Goal: Transaction & Acquisition: Register for event/course

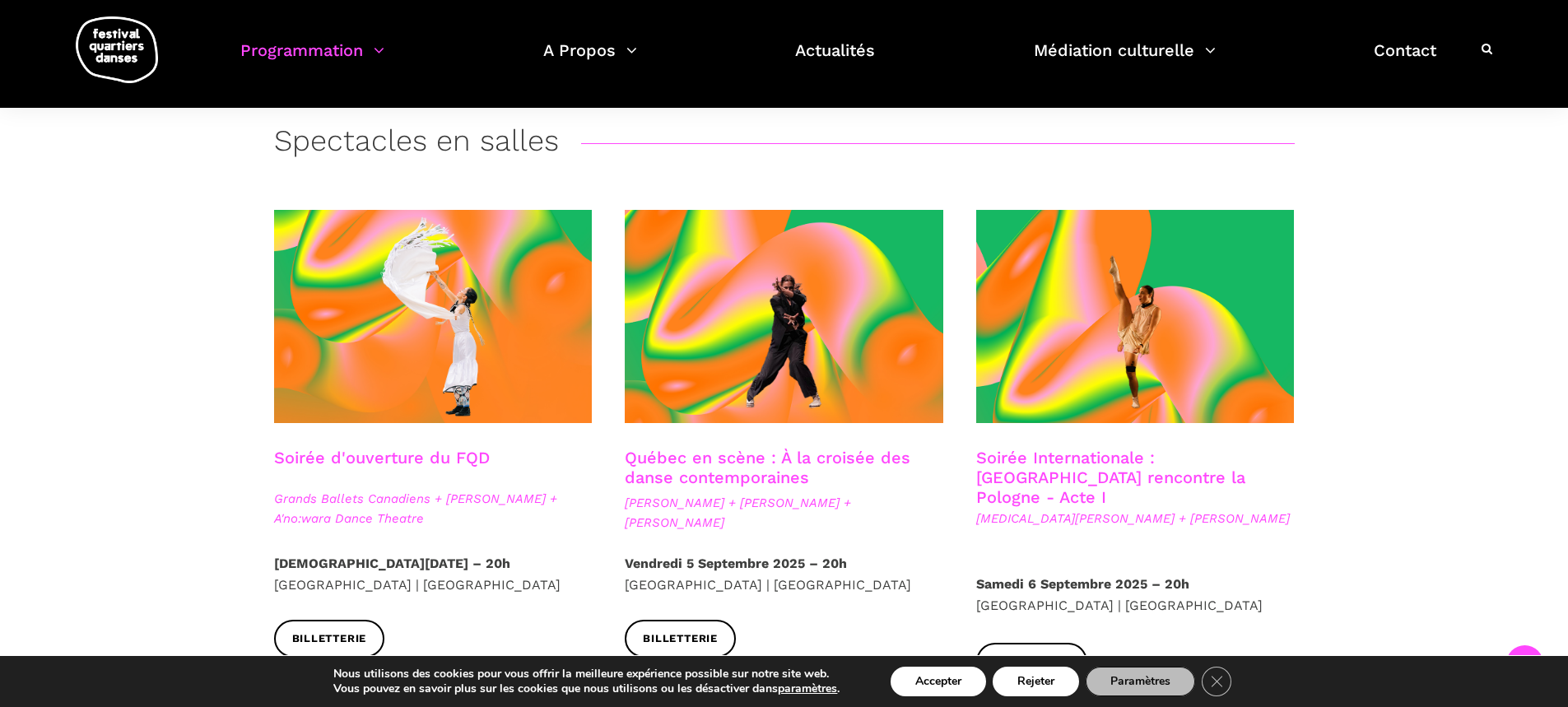
scroll to position [307, 0]
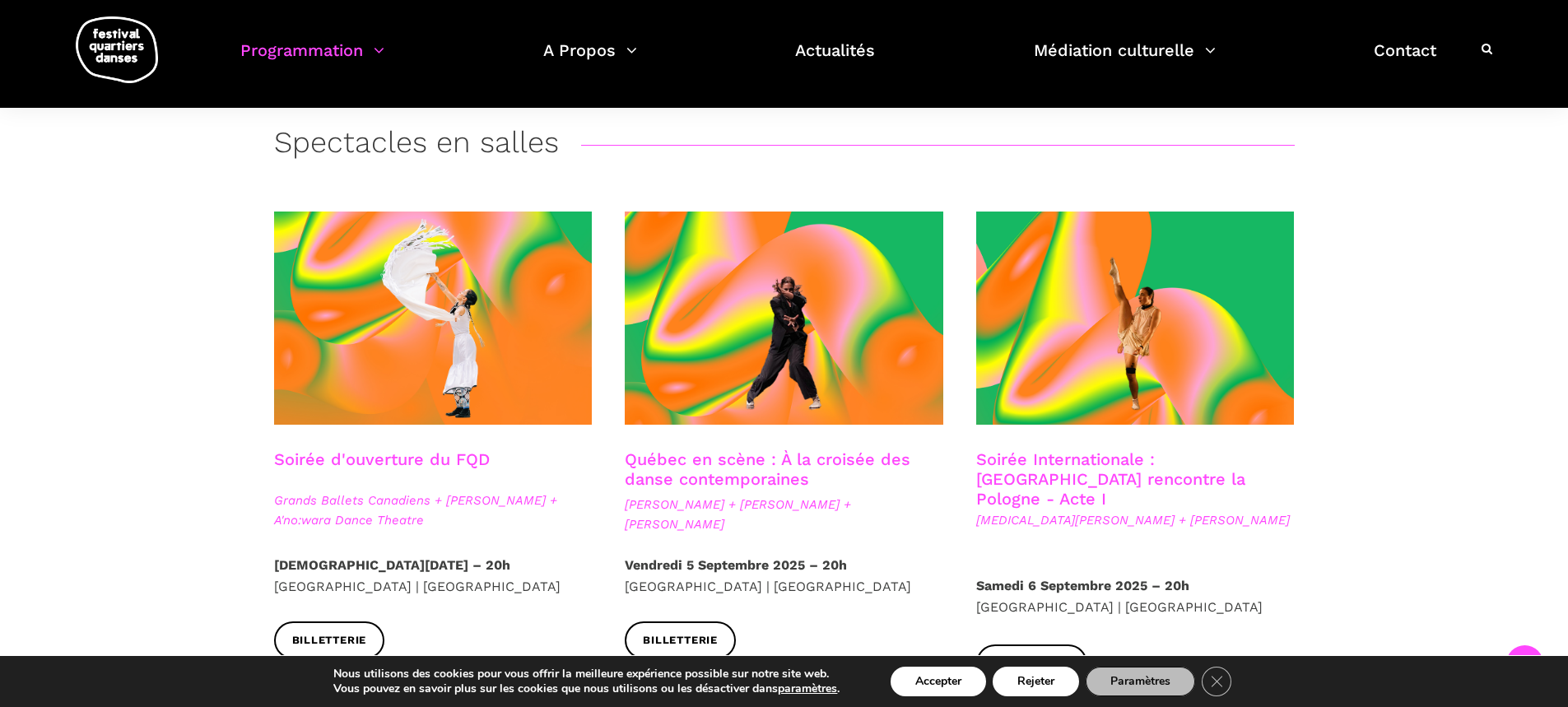
click at [346, 507] on span "Grands Ballets Canadiens + [PERSON_NAME] + A'no:wara Dance Theatre" at bounding box center [433, 510] width 318 height 39
click at [441, 499] on span "Grands Ballets Canadiens + [PERSON_NAME] + A'no:wara Dance Theatre" at bounding box center [433, 510] width 318 height 39
click at [376, 495] on span "Grands Ballets Canadiens + [PERSON_NAME] + A'no:wara Dance Theatre" at bounding box center [433, 510] width 318 height 39
click at [375, 453] on link "Soirée d'ouverture du FQD" at bounding box center [382, 459] width 216 height 20
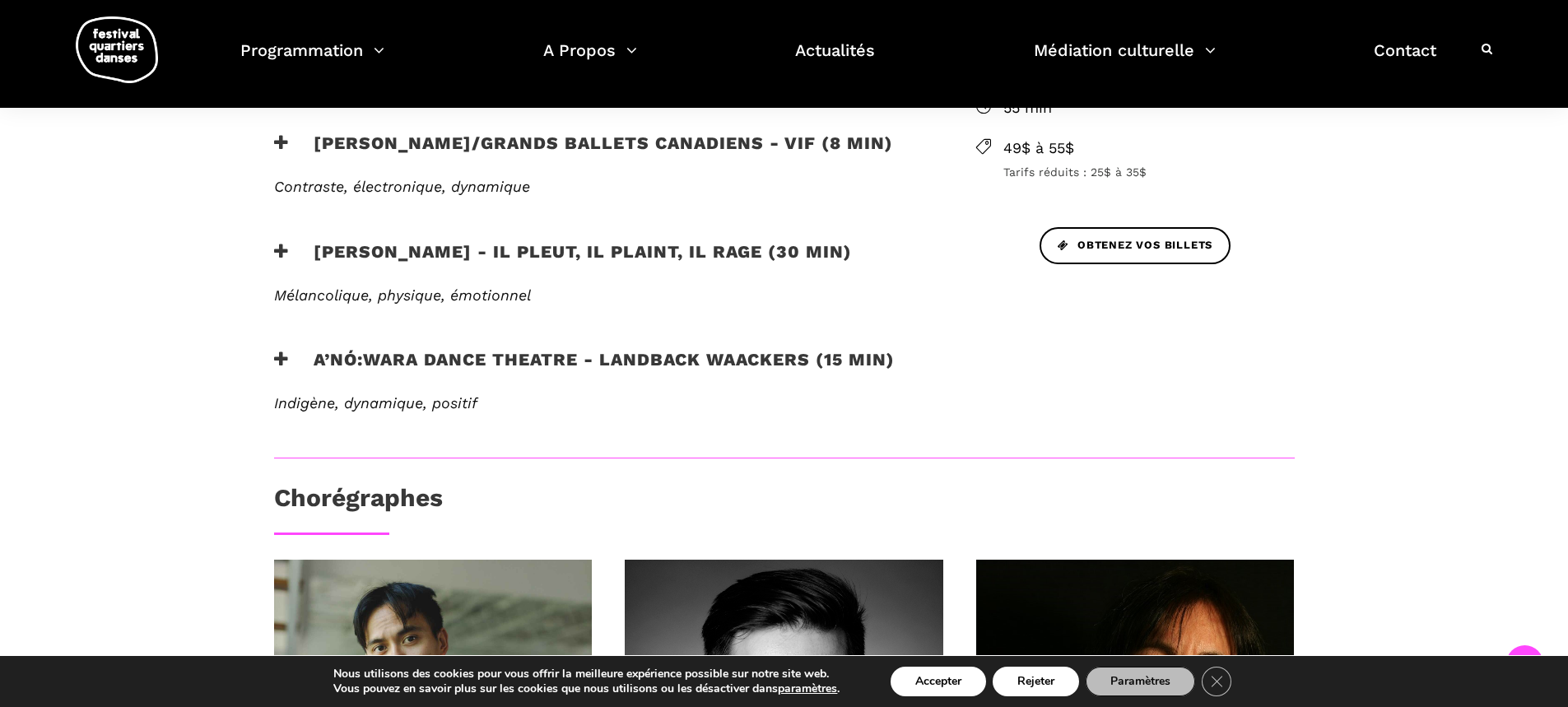
click at [282, 253] on icon at bounding box center [282, 252] width 15 height 17
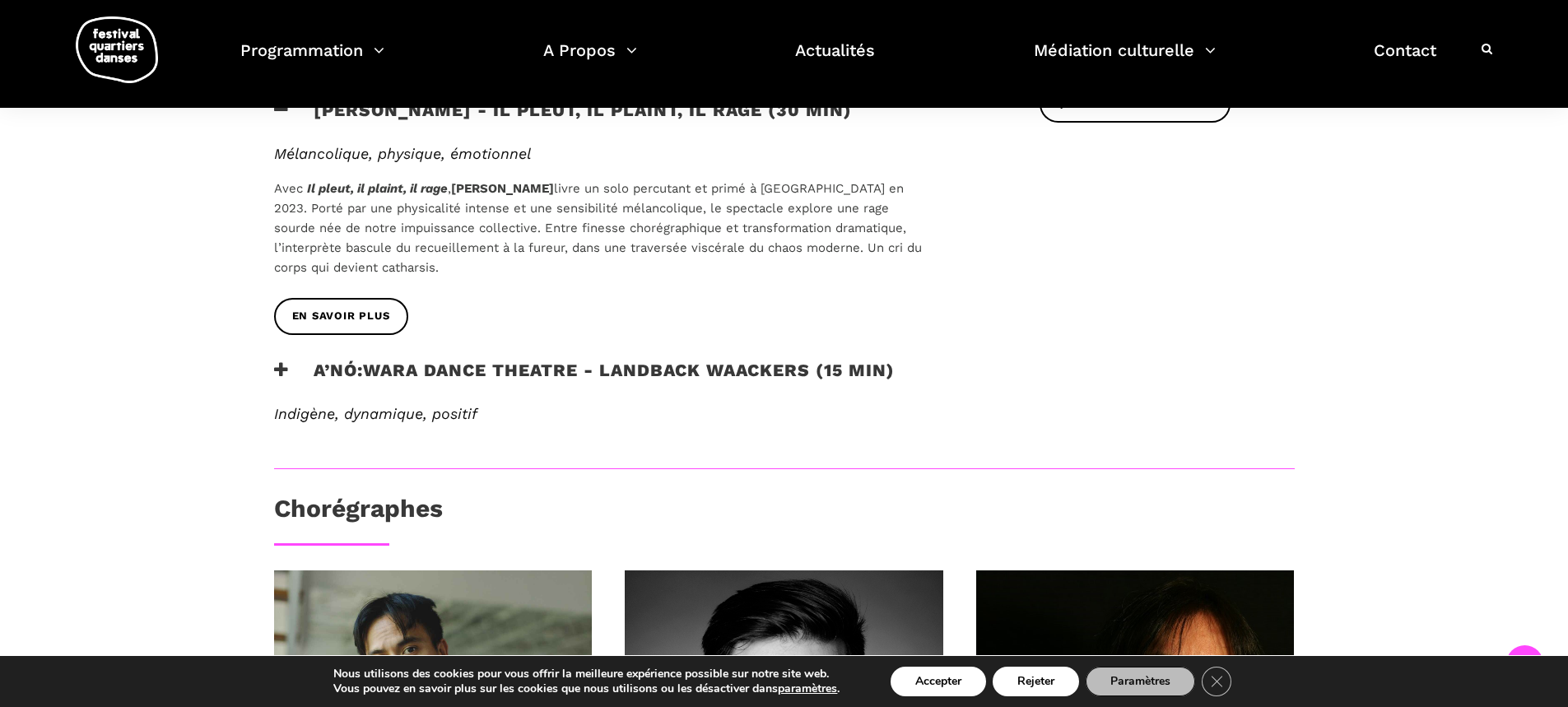
scroll to position [754, 0]
